Goal: Transaction & Acquisition: Subscribe to service/newsletter

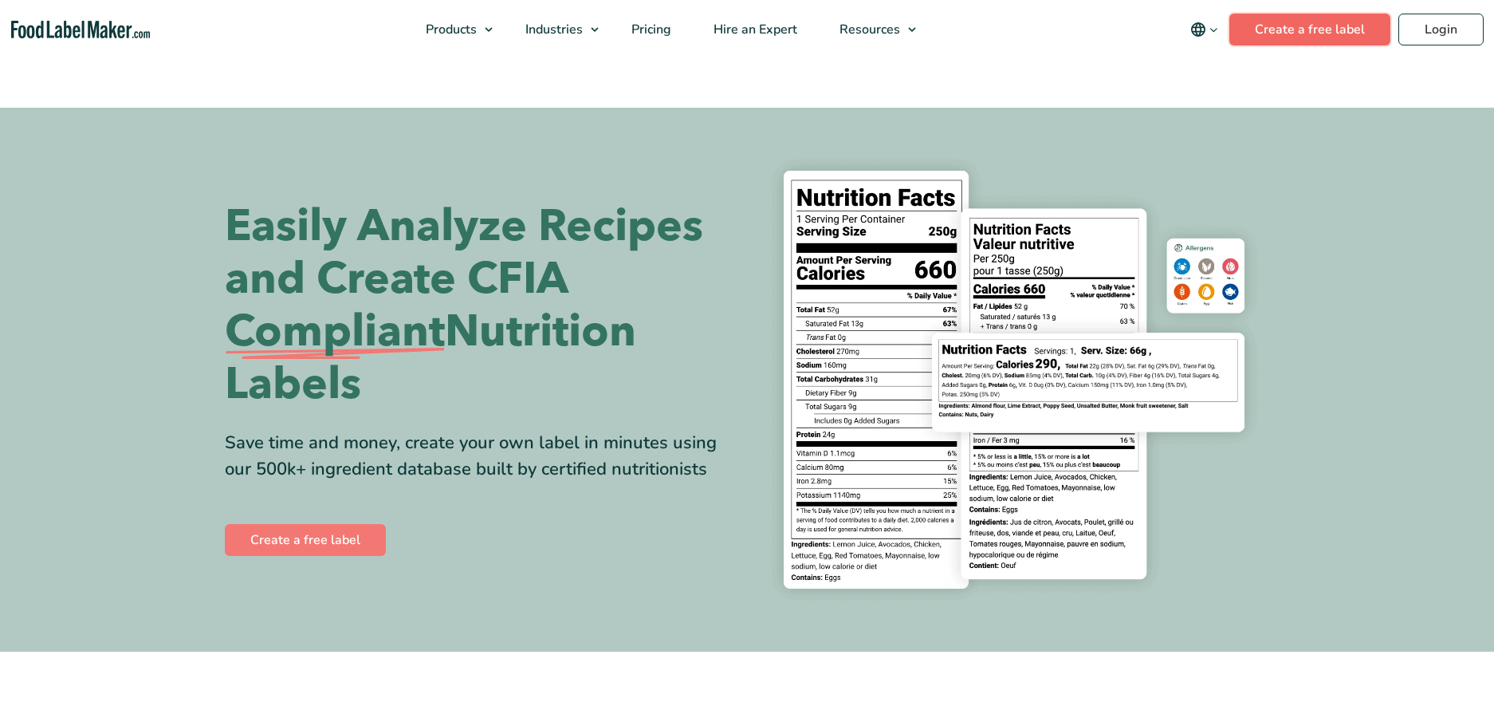
click at [1295, 34] on link "Create a free label" at bounding box center [1309, 30] width 161 height 32
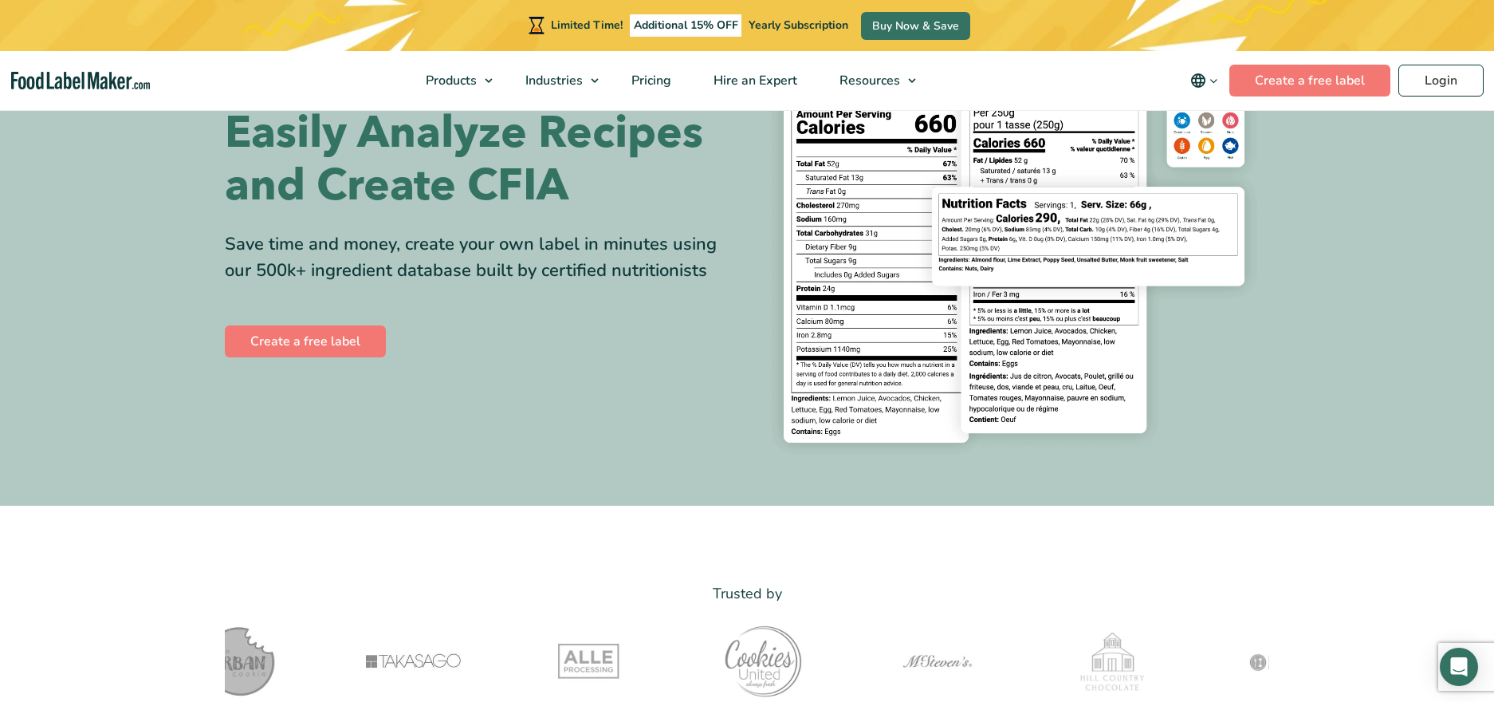
scroll to position [148, 0]
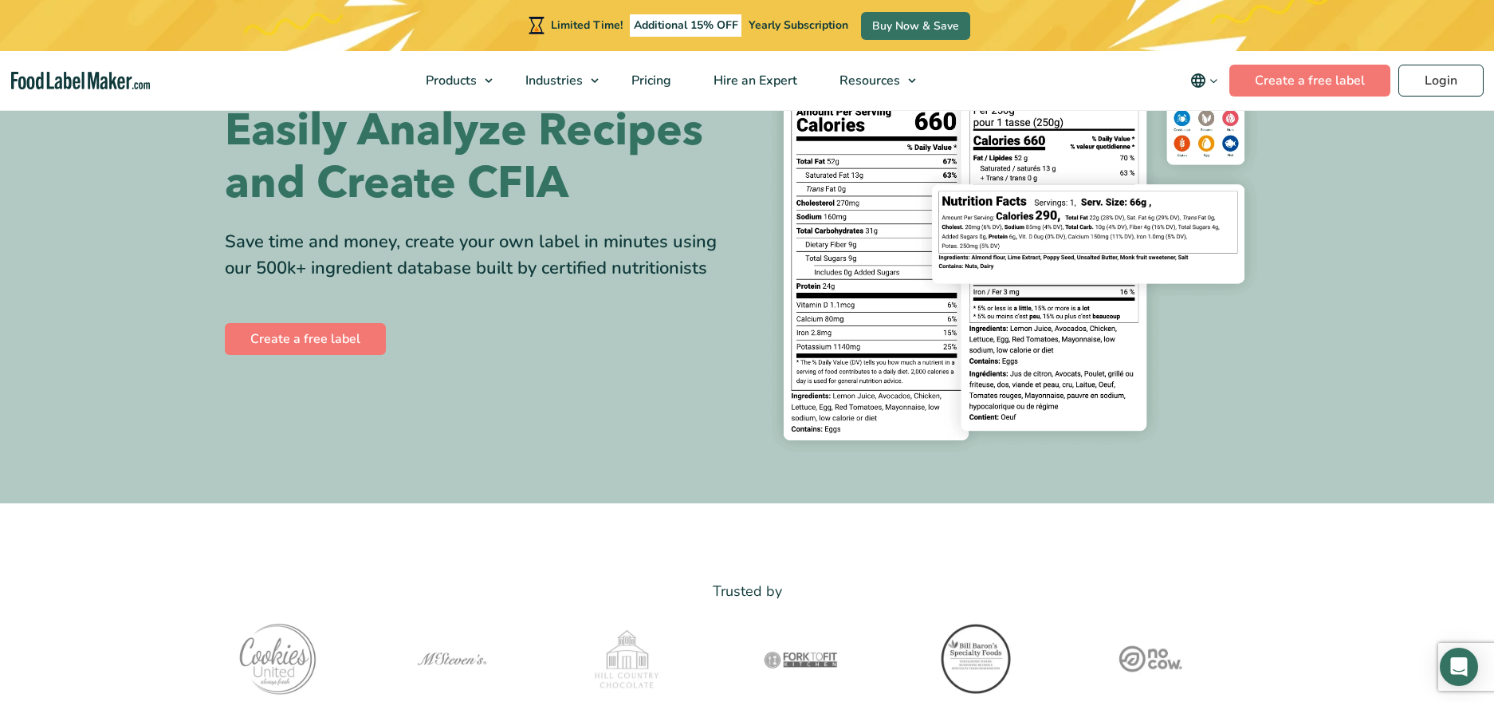
click at [1122, 489] on section "Easily Analyze Recipes and Create CFIA Save time and money, create your own lab…" at bounding box center [747, 231] width 1494 height 544
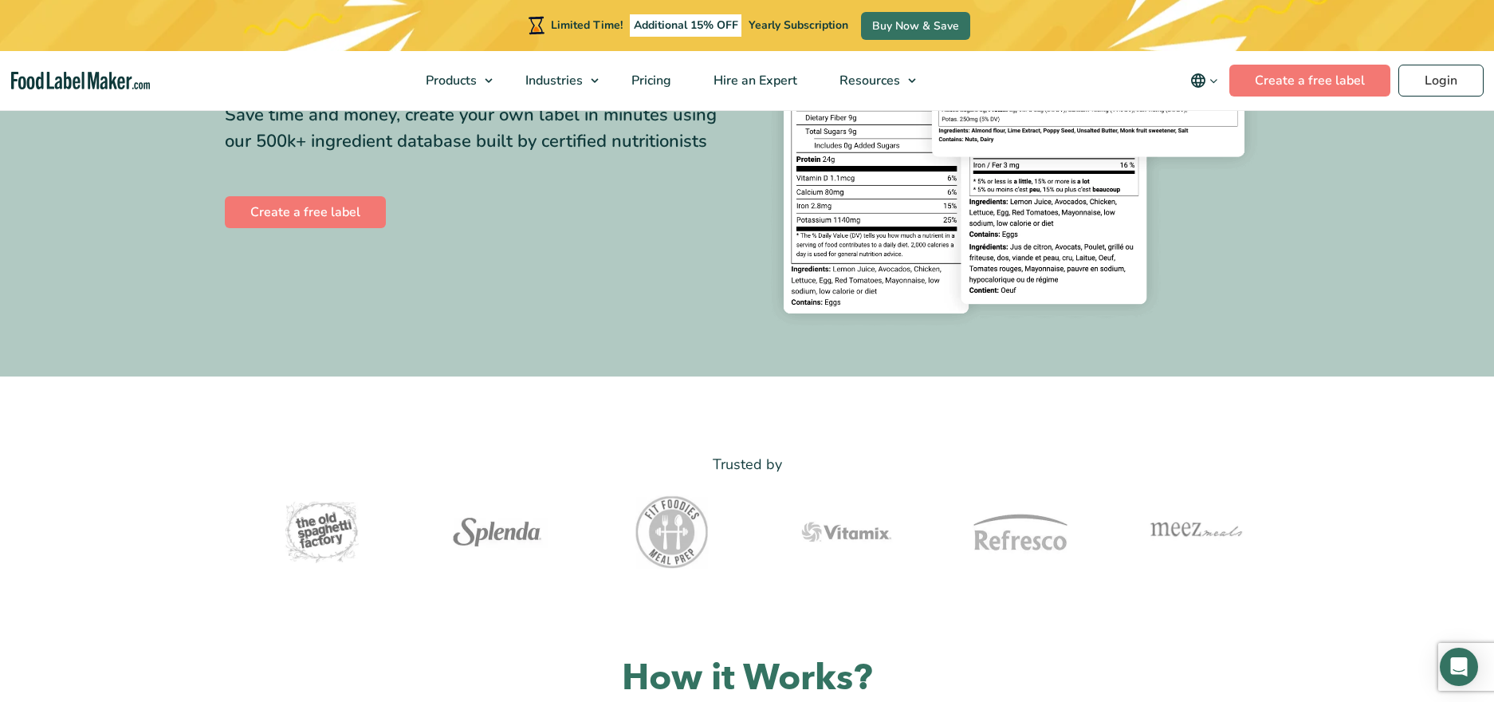
scroll to position [328, 0]
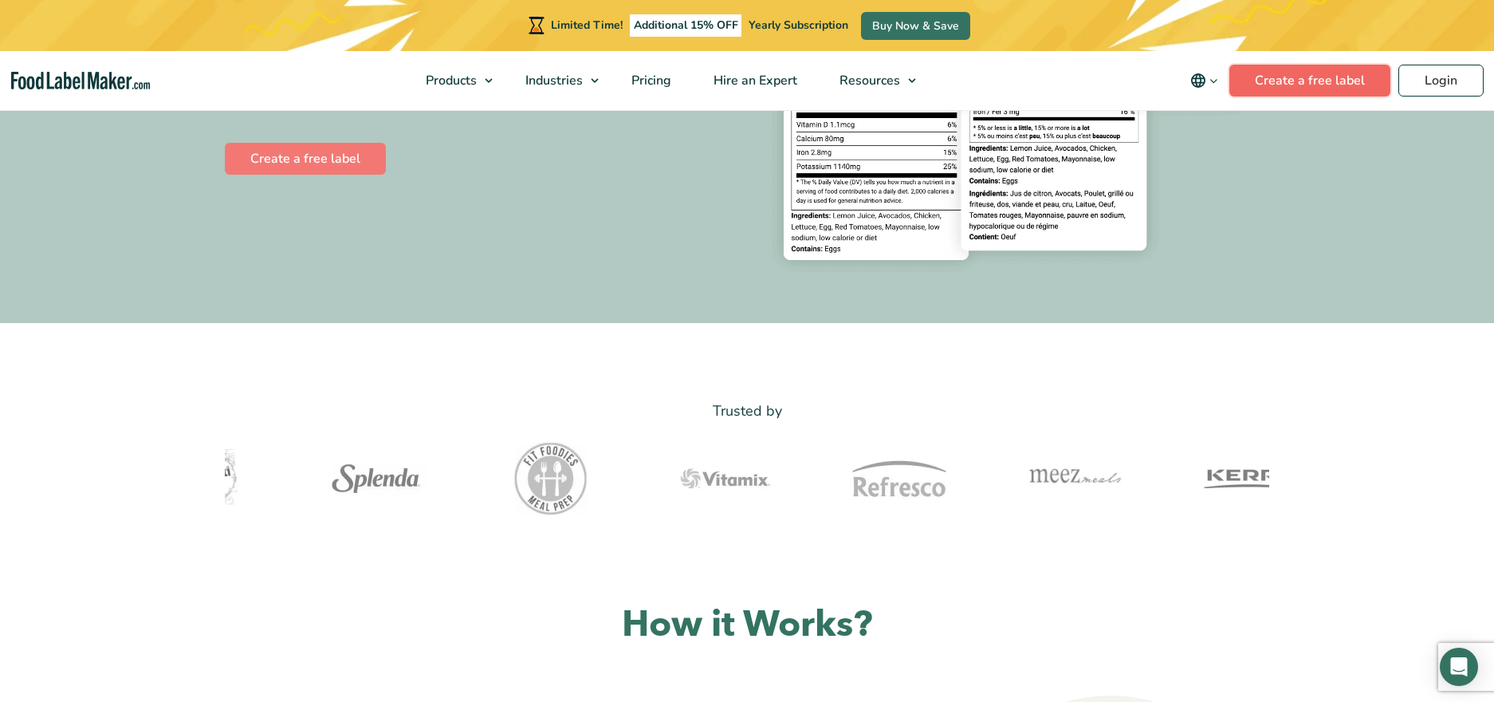
click at [1312, 79] on link "Create a free label" at bounding box center [1309, 81] width 161 height 32
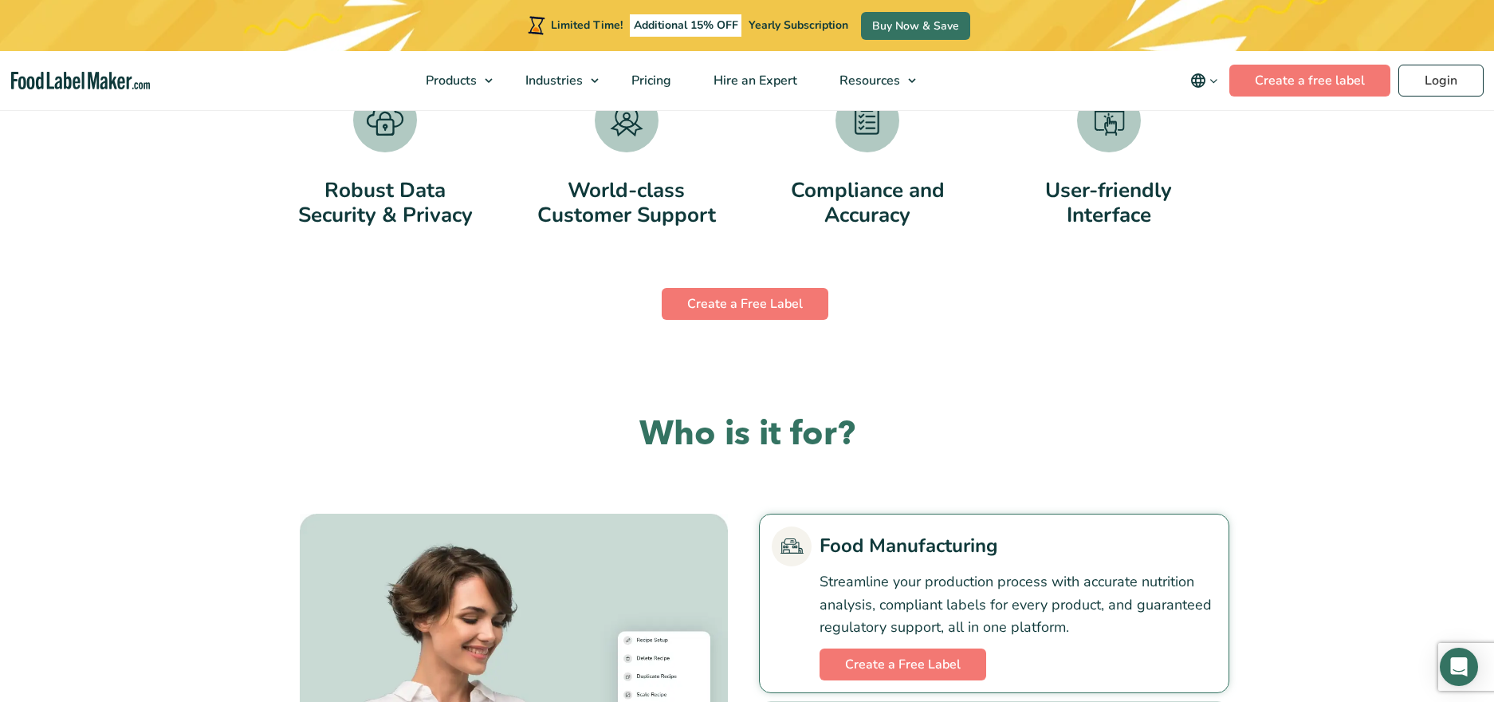
scroll to position [3337, 0]
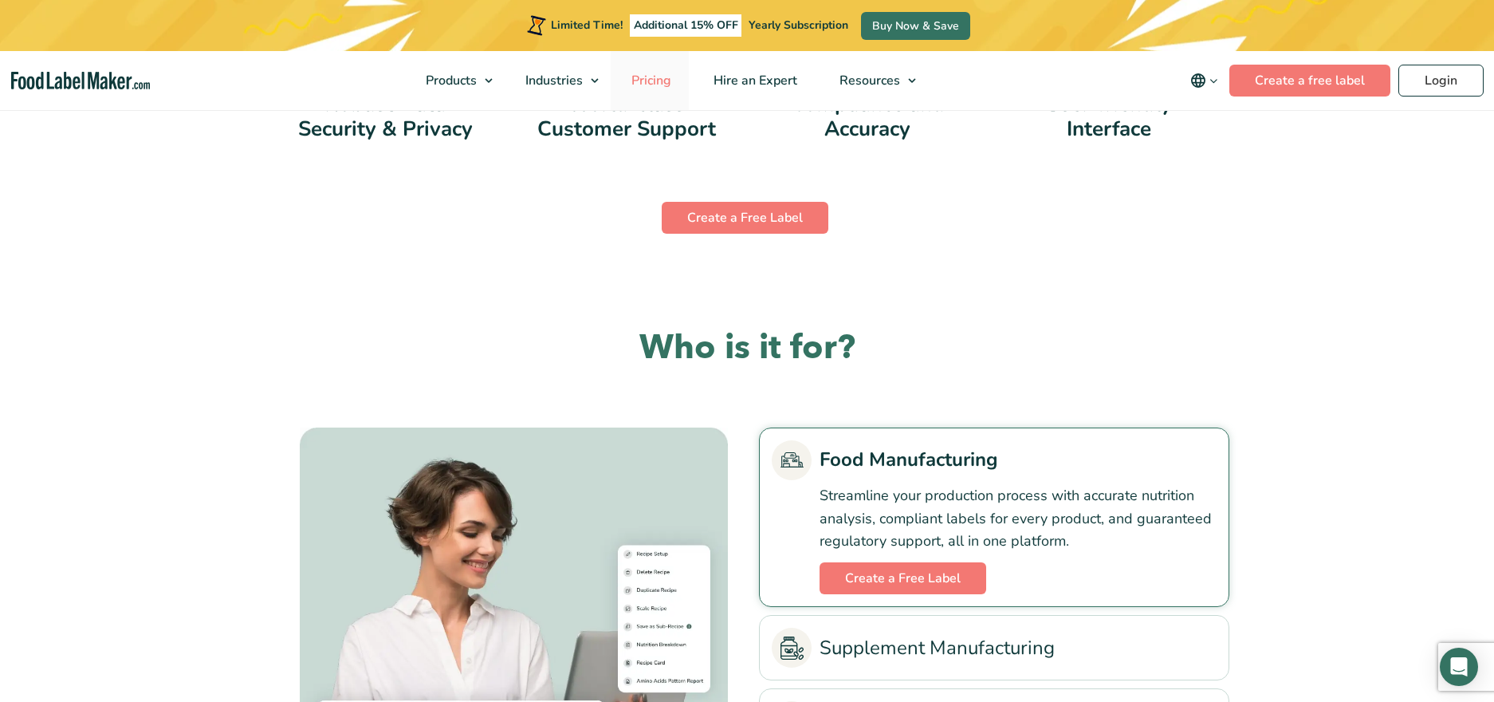
click at [648, 88] on span "Pricing" at bounding box center [650, 81] width 46 height 18
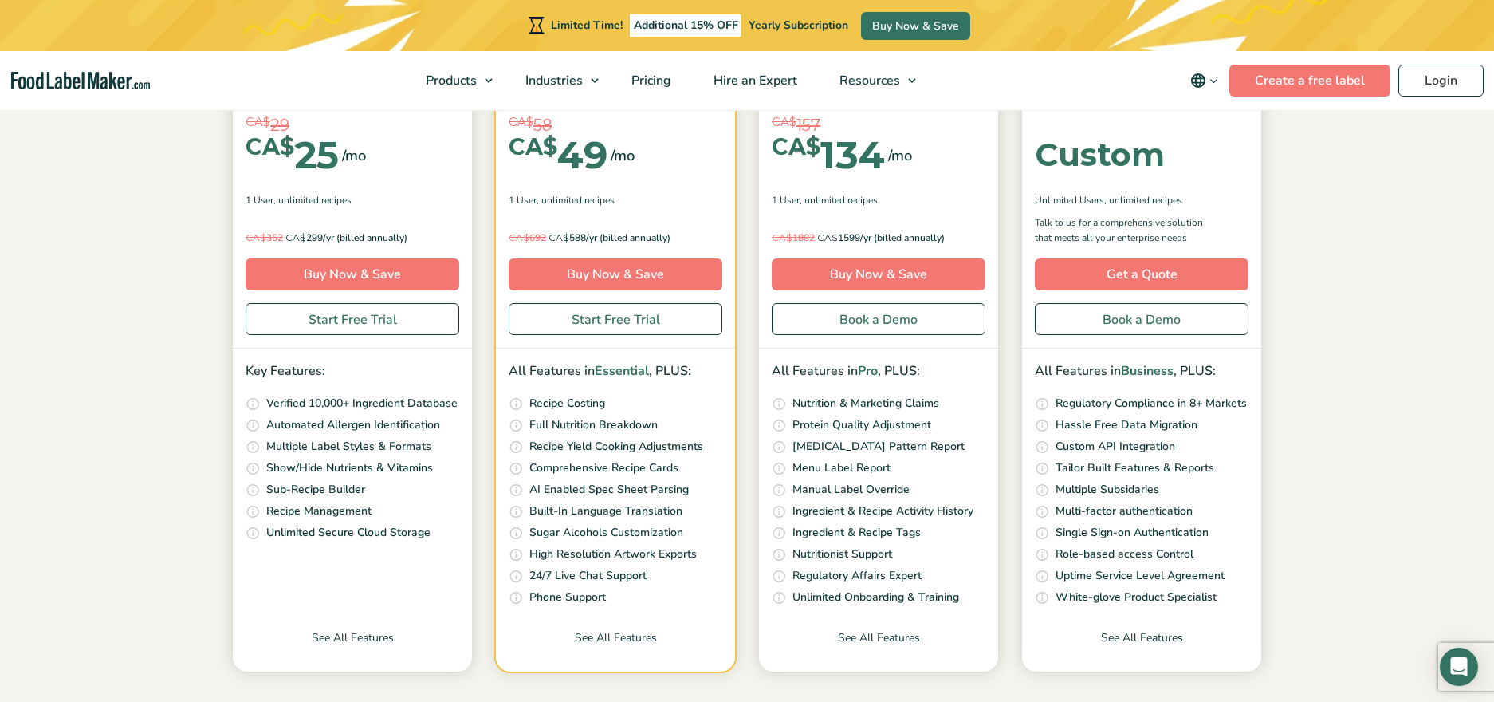
scroll to position [250, 0]
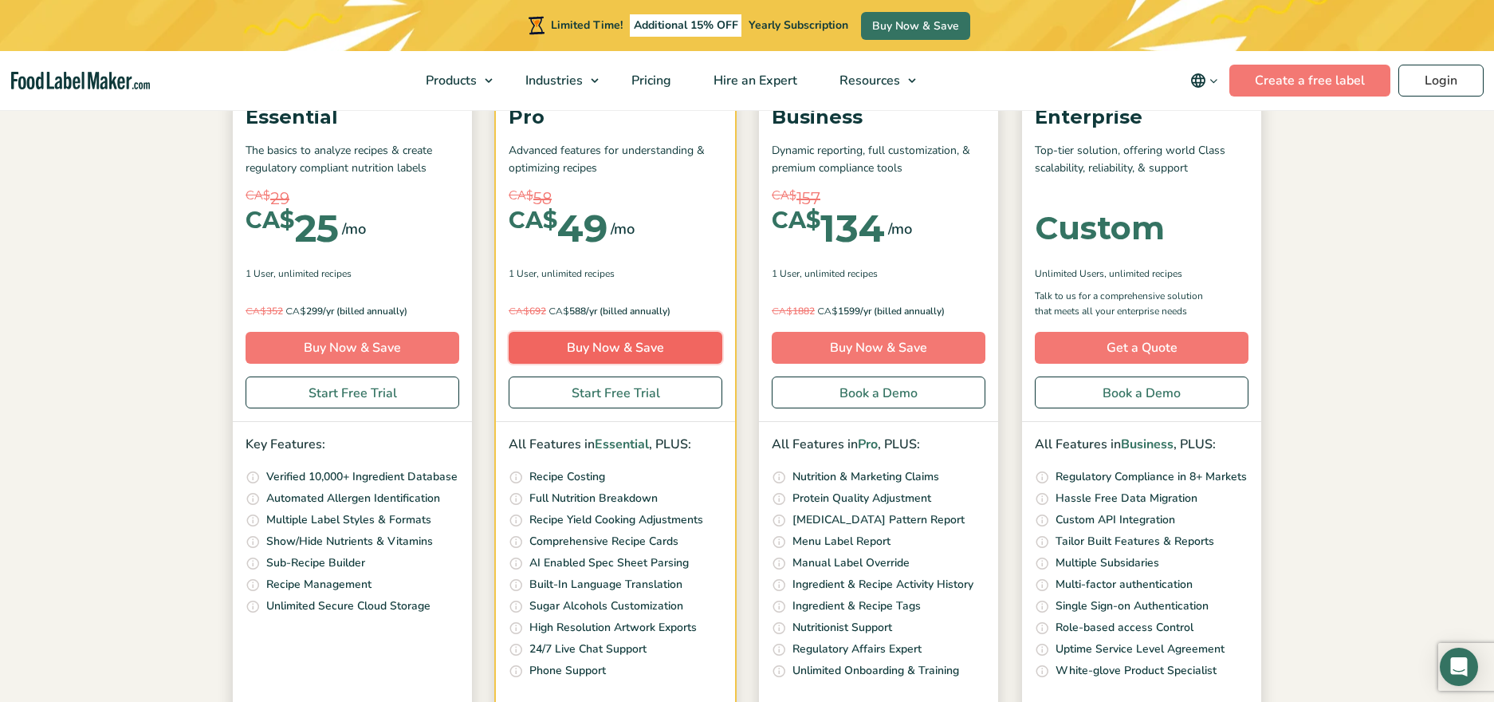
click at [622, 334] on link "Buy Now & Save" at bounding box center [616, 348] width 214 height 32
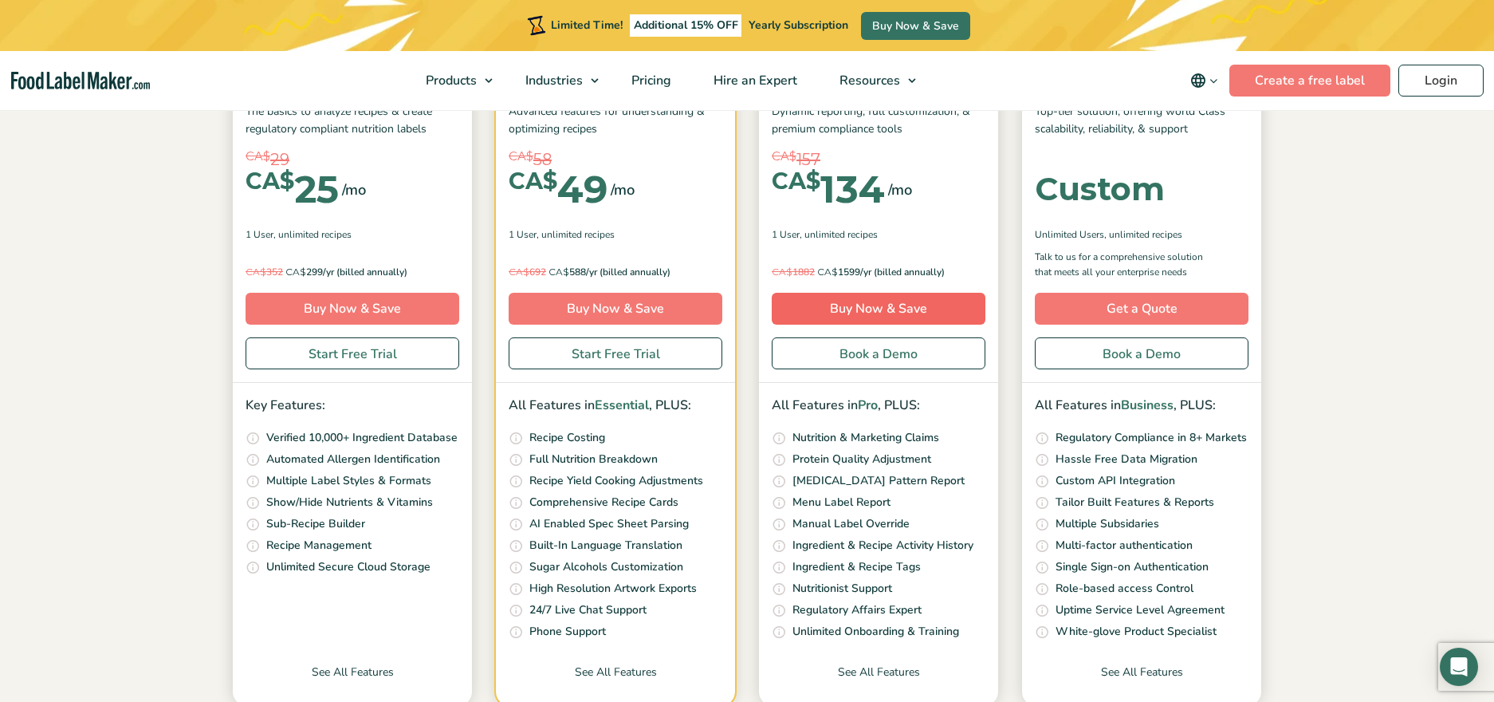
scroll to position [291, 0]
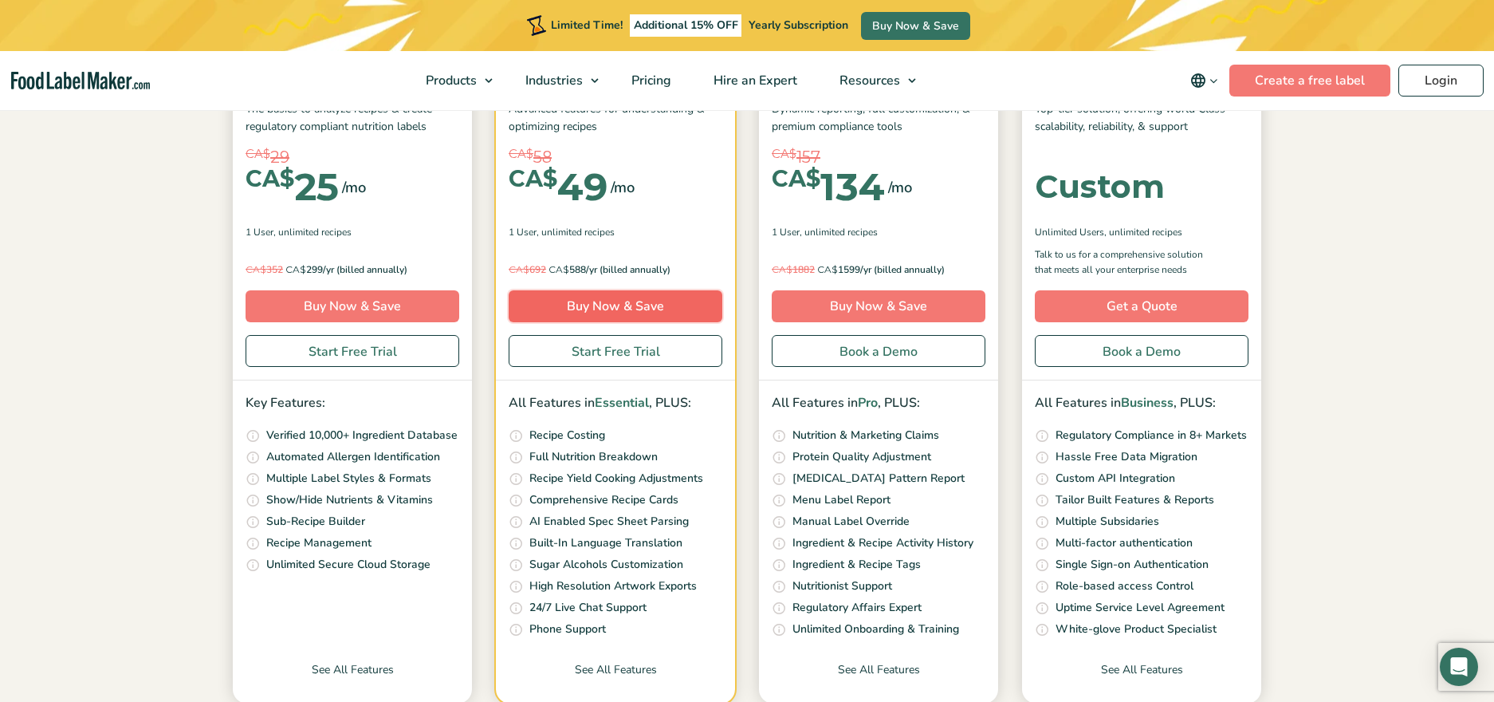
click at [591, 307] on link "Buy Now & Save" at bounding box center [616, 306] width 214 height 32
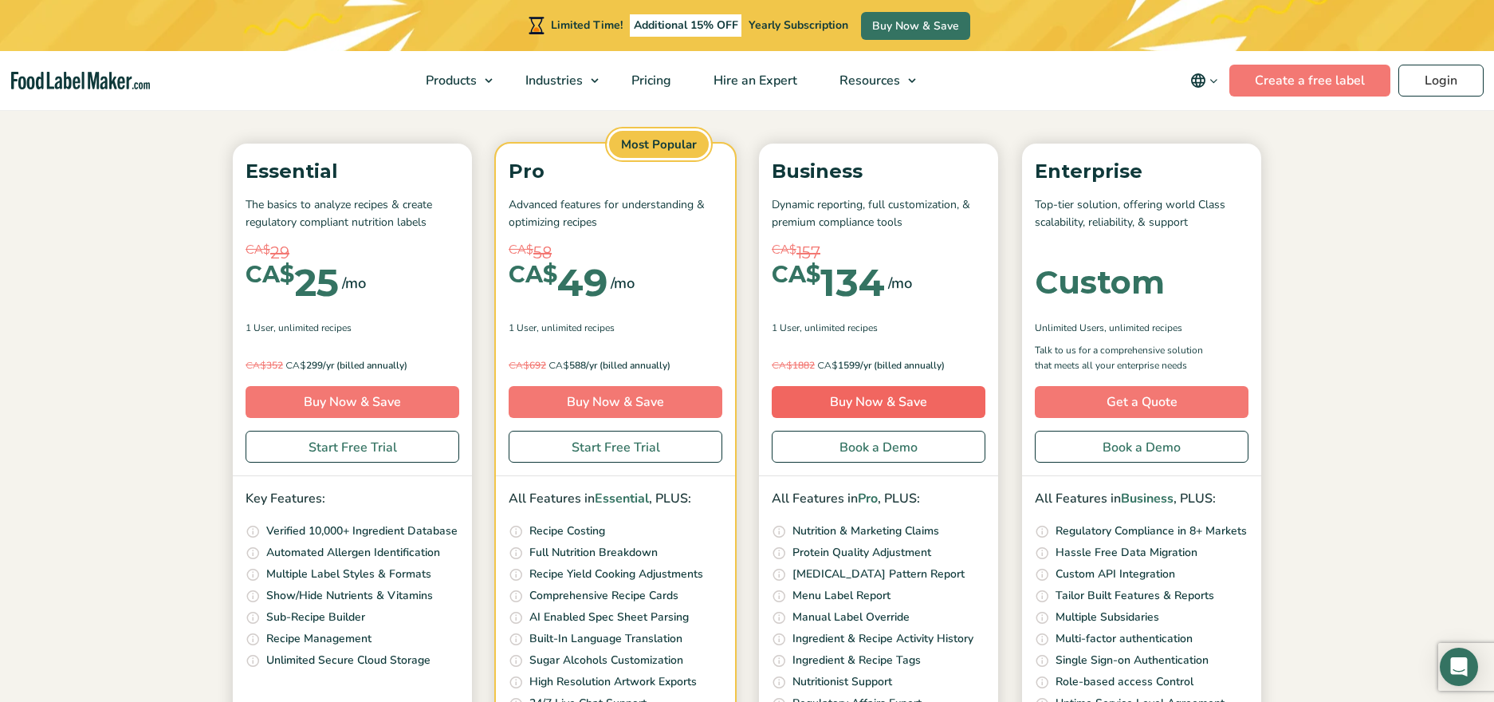
scroll to position [183, 0]
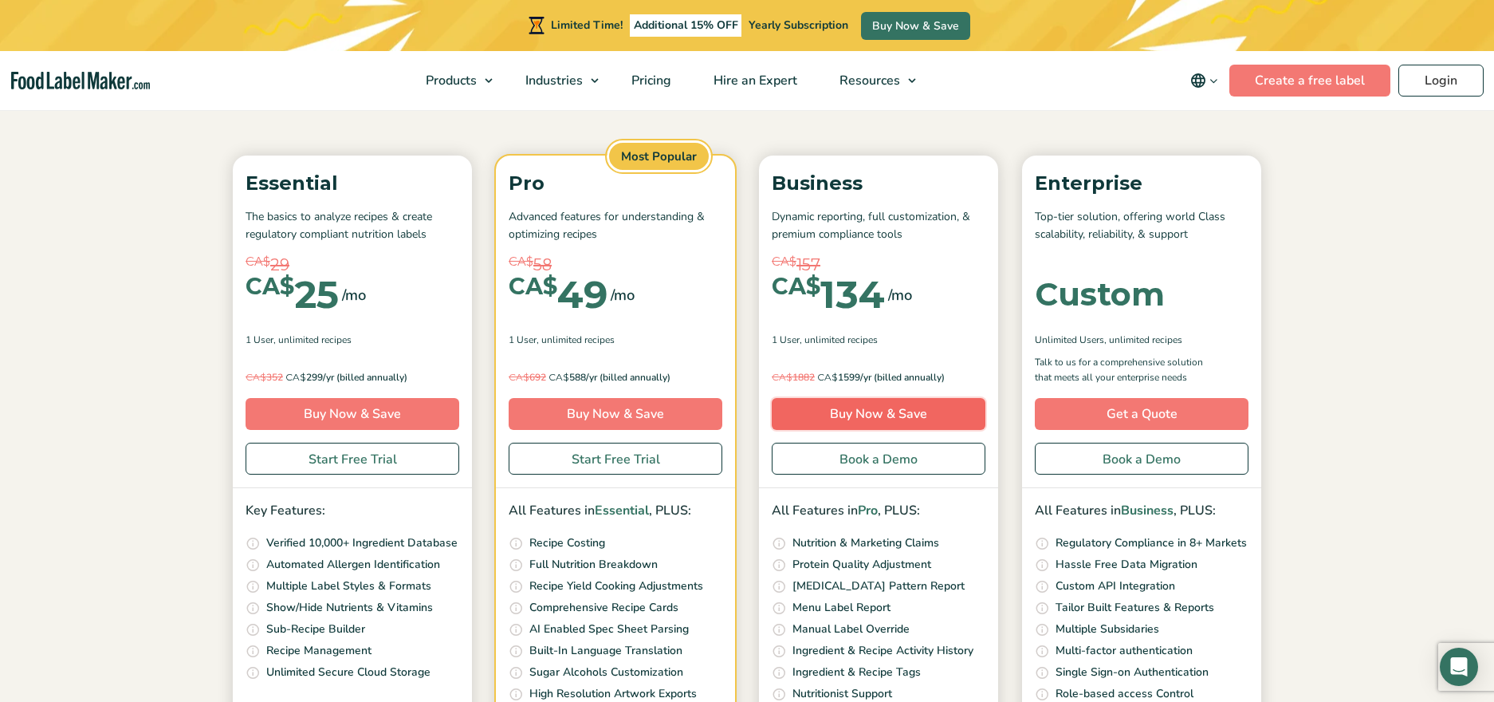
click at [866, 415] on link "Buy Now & Save" at bounding box center [879, 414] width 214 height 32
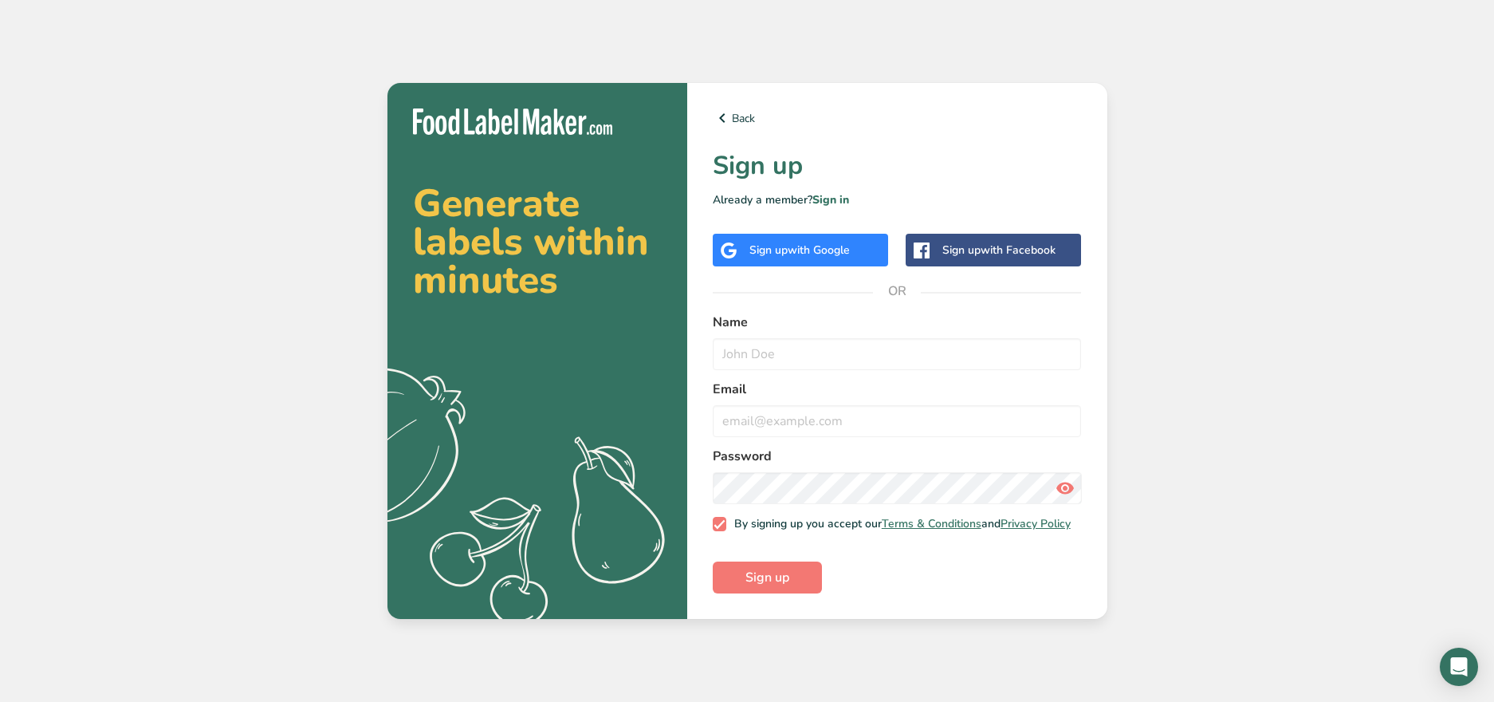
click at [807, 250] on span "with Google" at bounding box center [819, 249] width 62 height 15
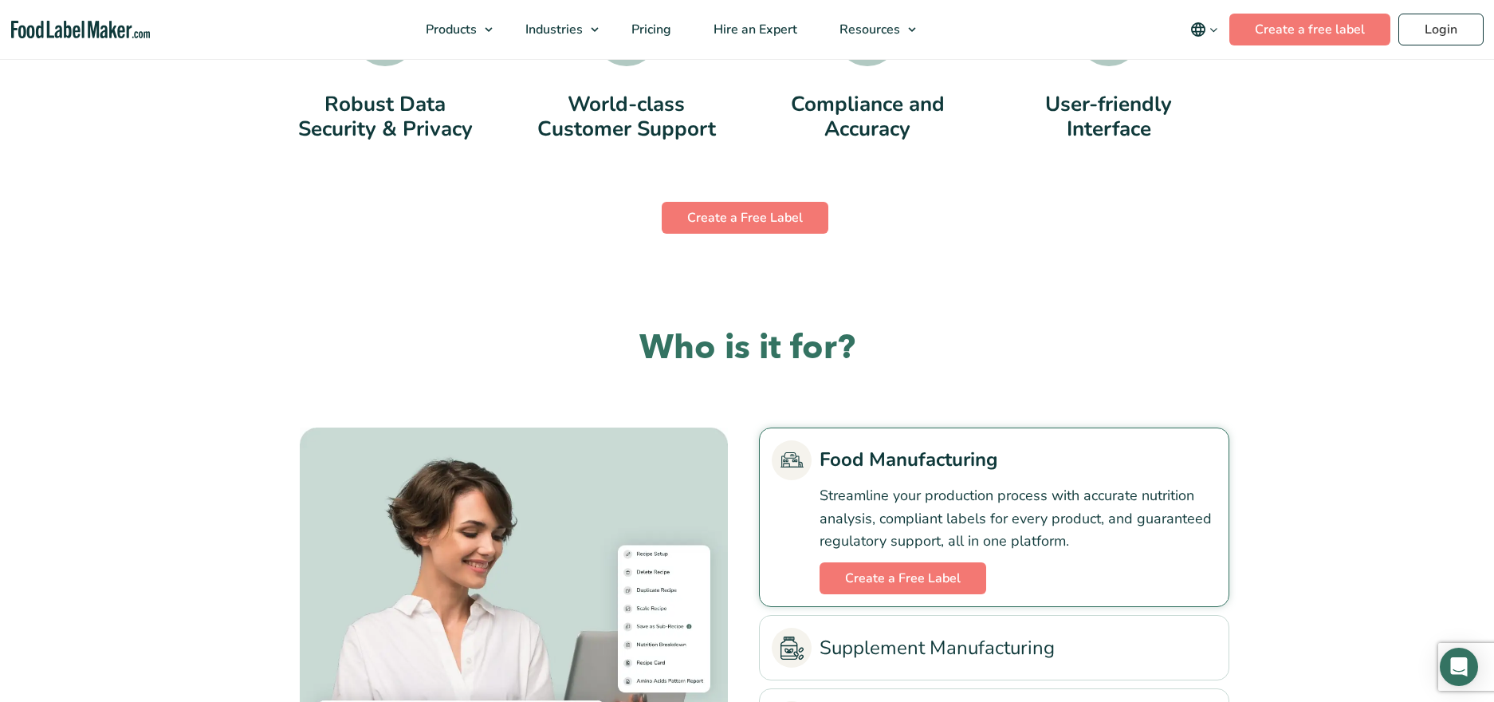
scroll to position [3332, 0]
